Goal: Use online tool/utility

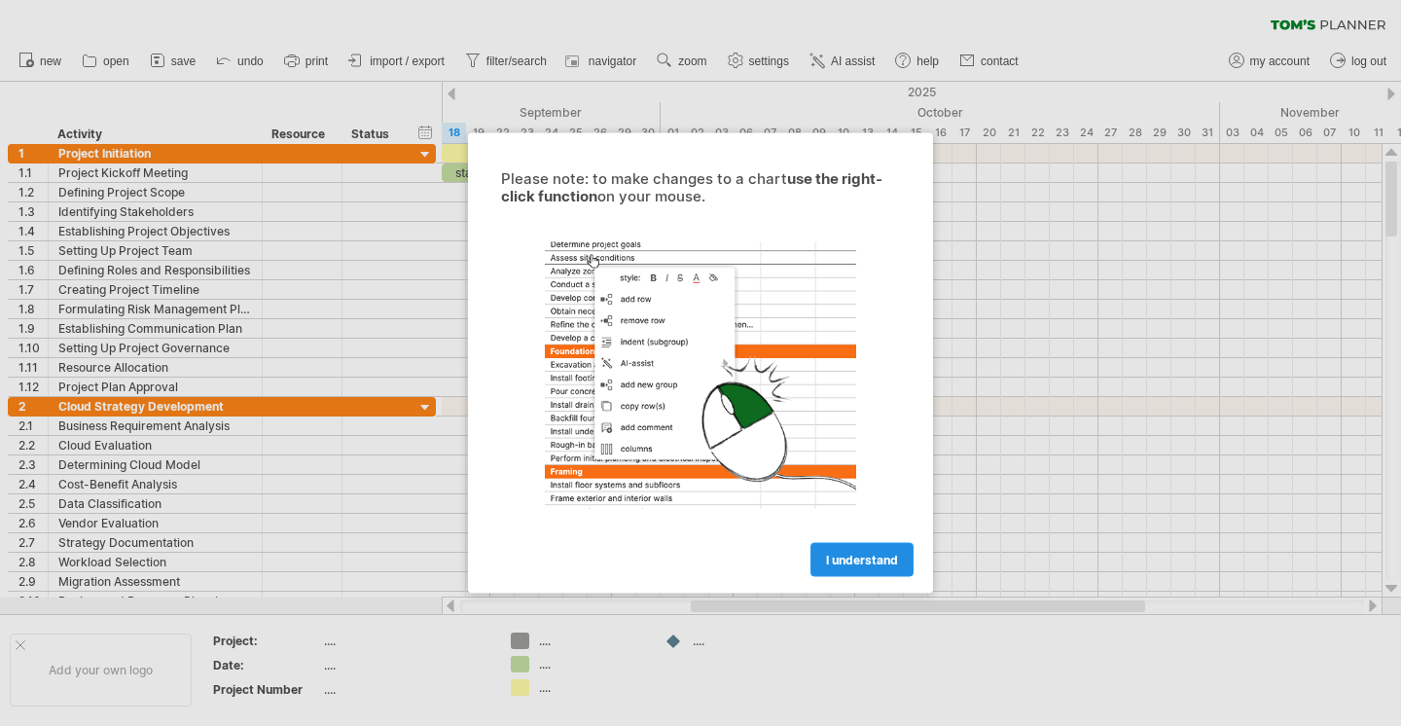
click at [871, 559] on span "I understand" at bounding box center [862, 560] width 72 height 15
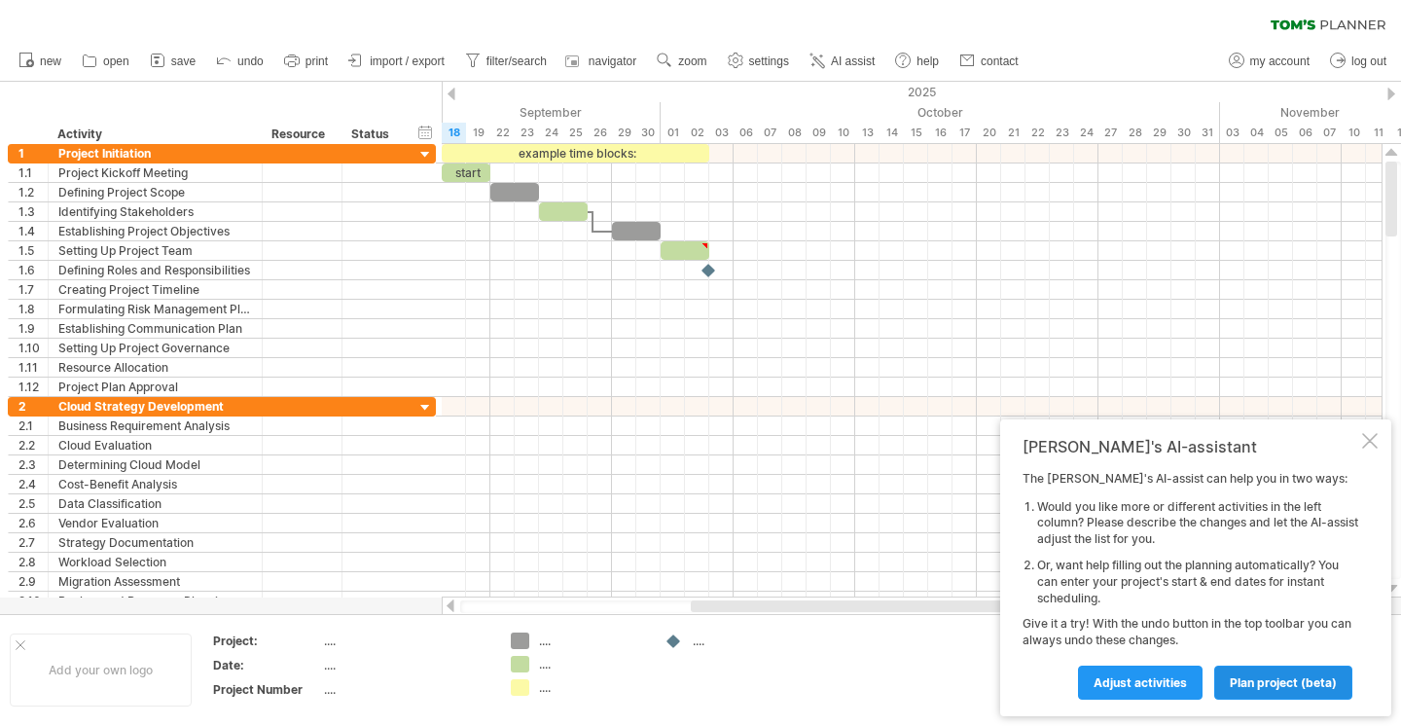
click at [1245, 683] on span "plan project (beta)" at bounding box center [1283, 682] width 107 height 15
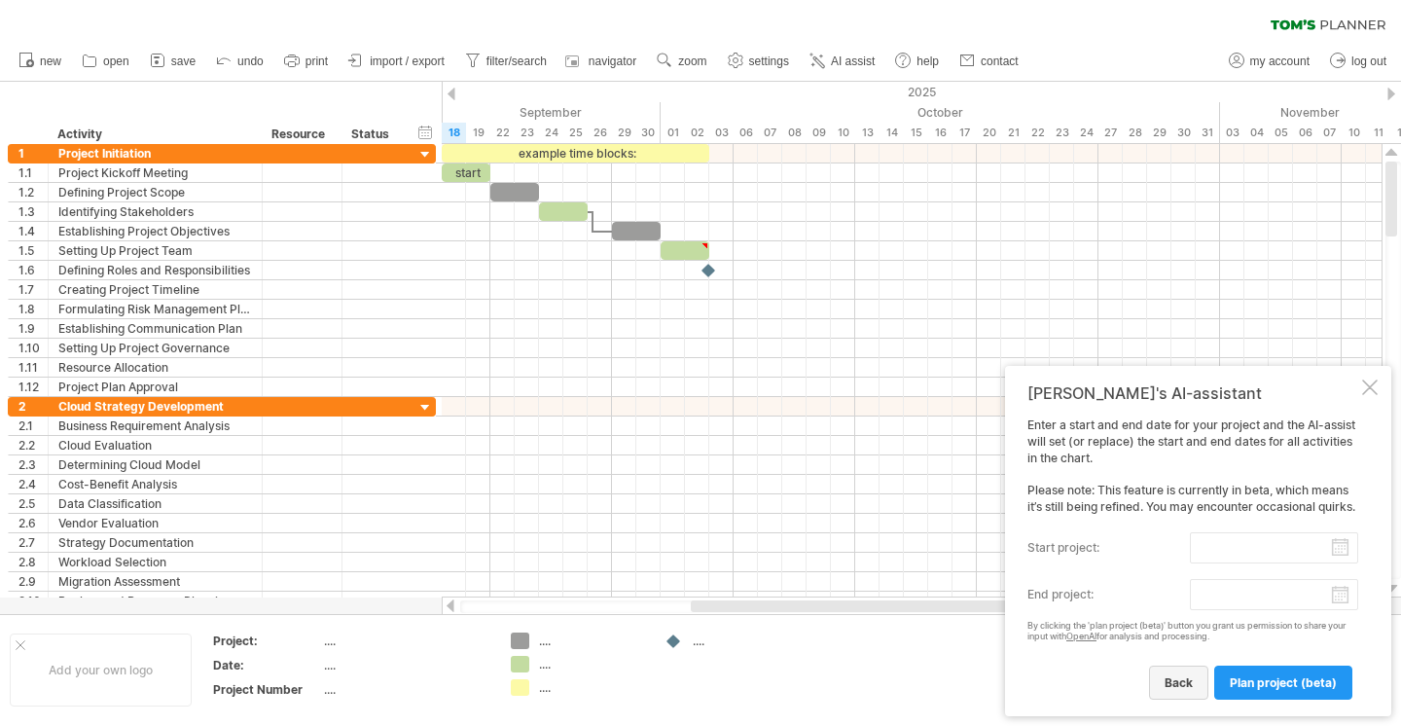
click at [1184, 683] on span "back" at bounding box center [1178, 682] width 28 height 15
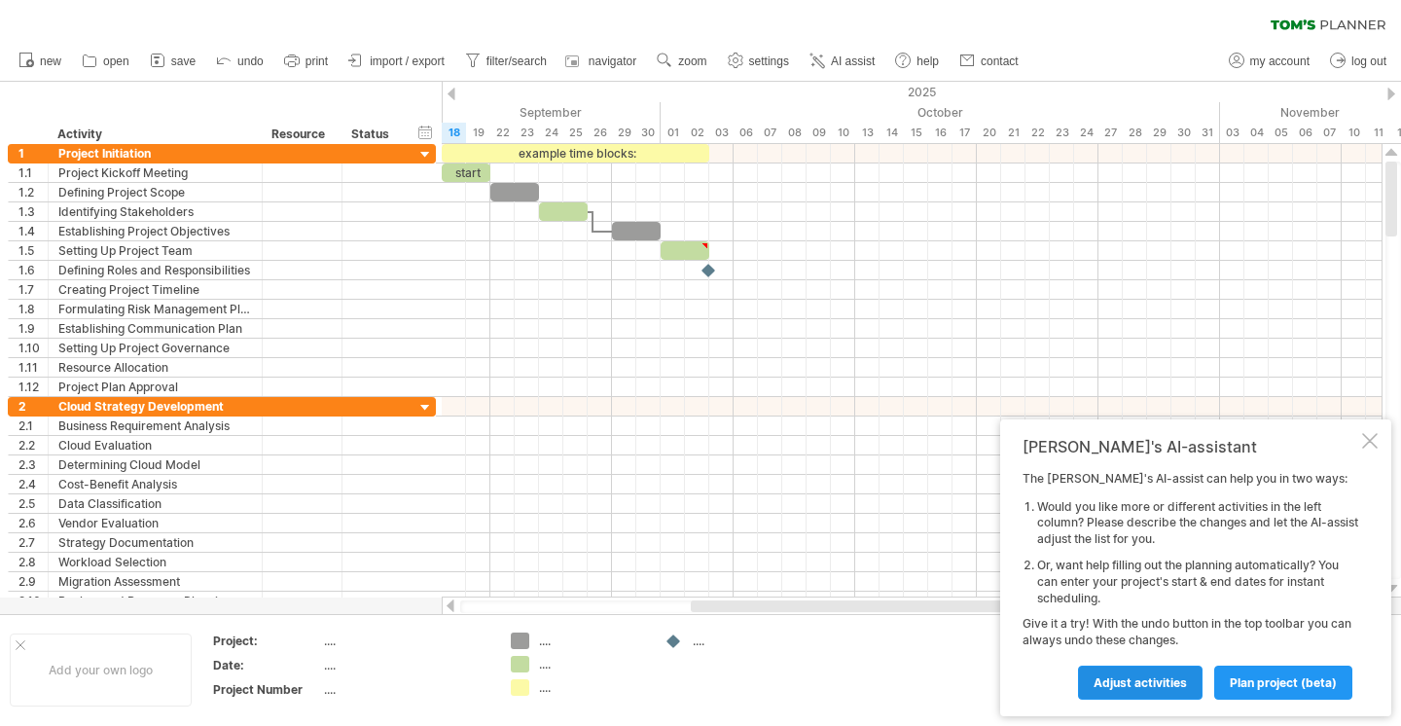
click at [1140, 678] on span "Adjust activities" at bounding box center [1139, 682] width 93 height 15
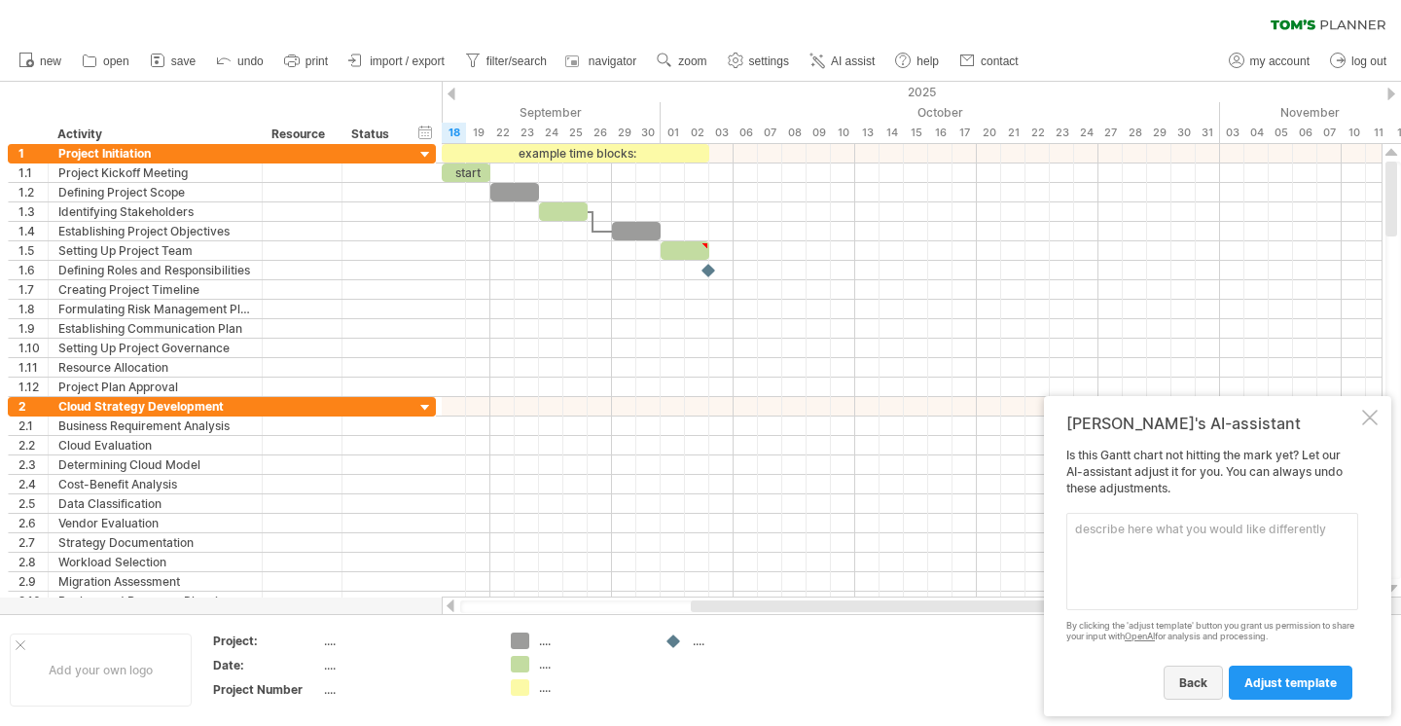
click at [1201, 680] on span "back" at bounding box center [1193, 682] width 28 height 15
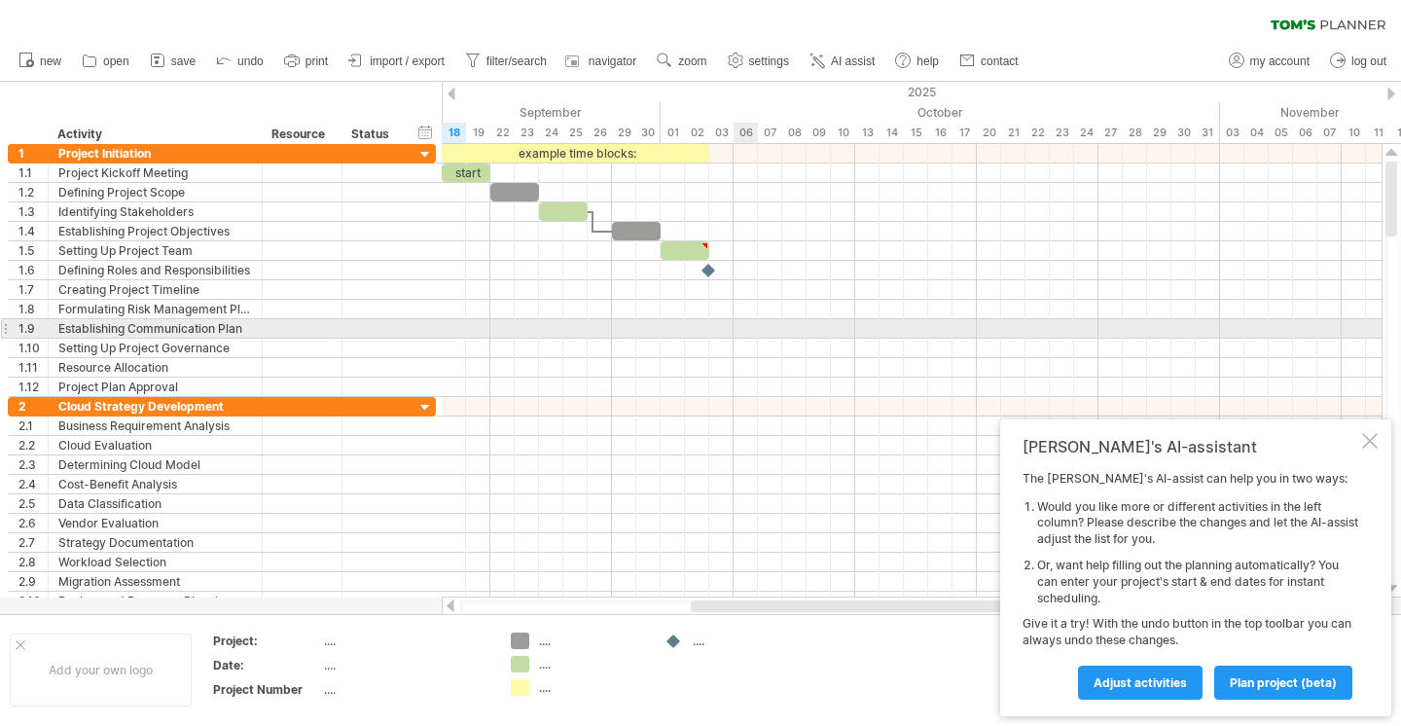
click at [738, 329] on div at bounding box center [912, 328] width 940 height 19
click at [637, 323] on div at bounding box center [912, 328] width 940 height 19
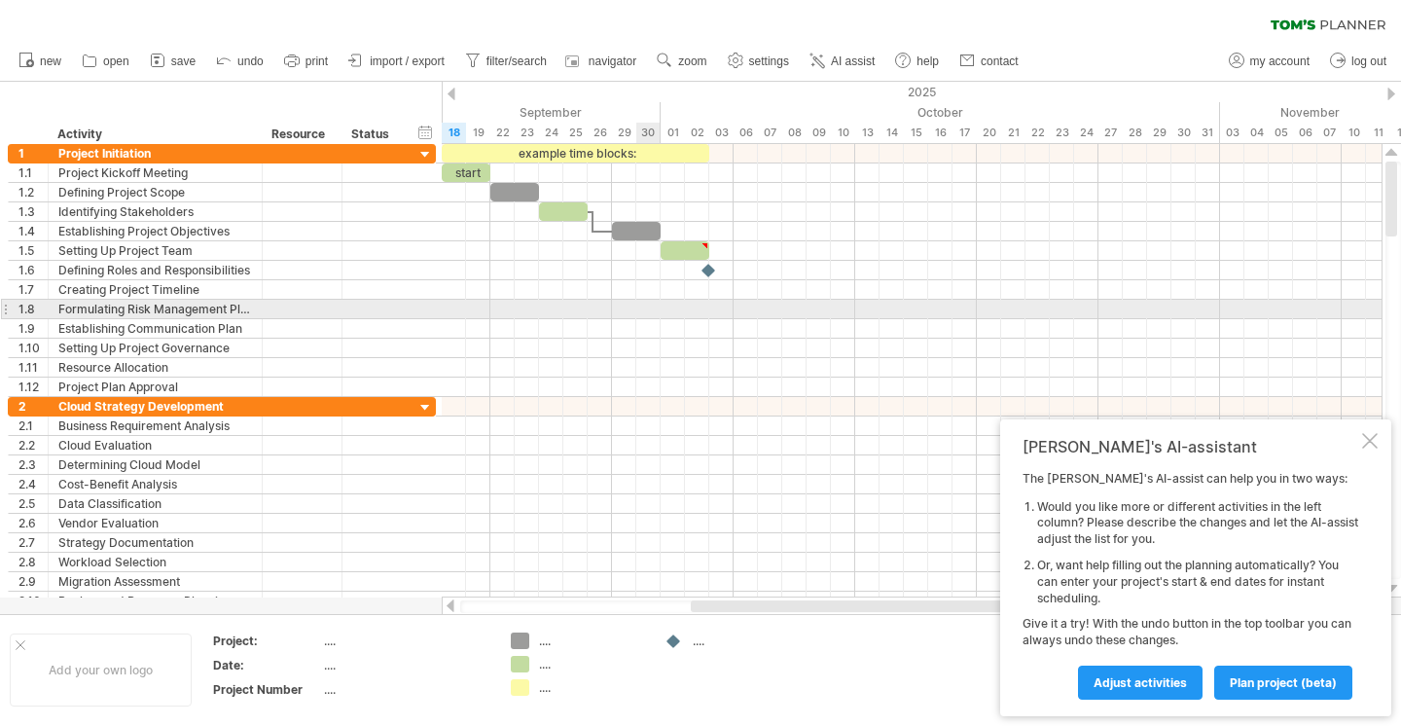
click at [644, 304] on div at bounding box center [912, 309] width 940 height 19
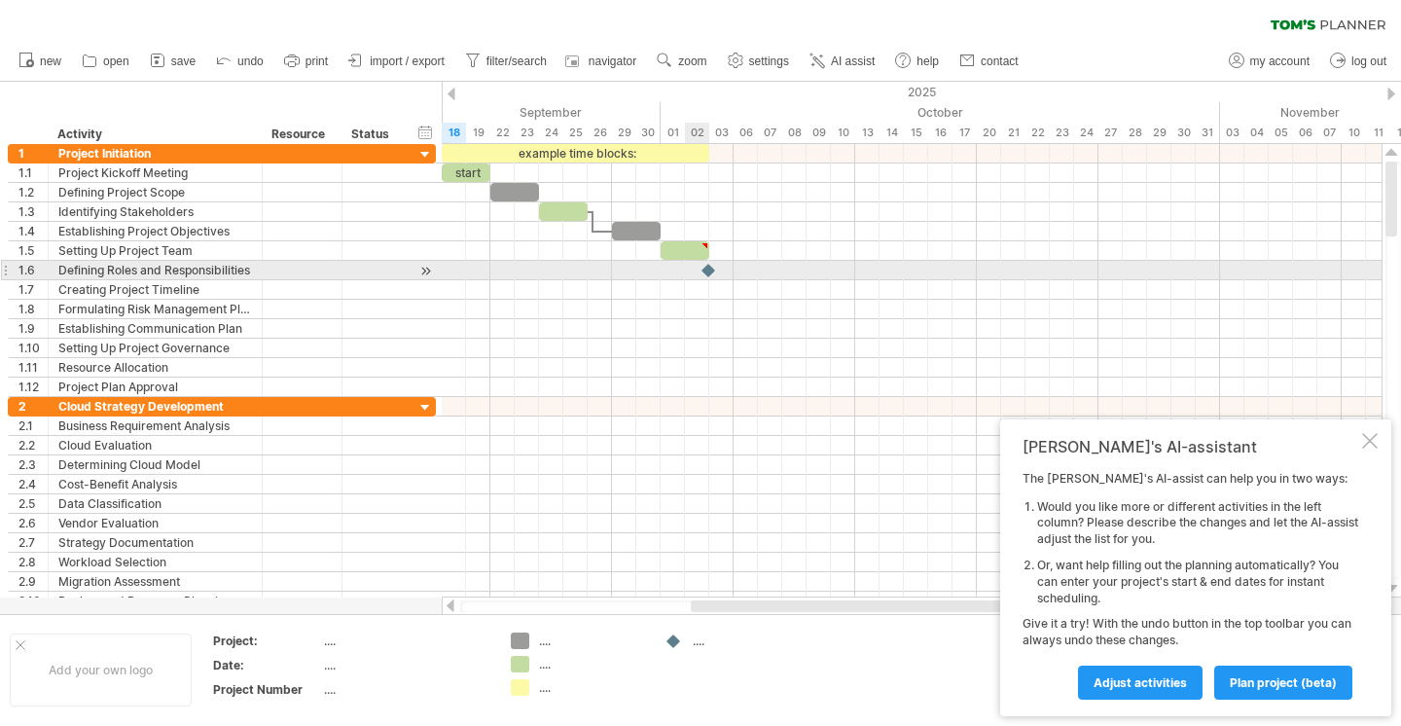
click at [700, 280] on div at bounding box center [912, 289] width 940 height 19
